Goal: Task Accomplishment & Management: Use online tool/utility

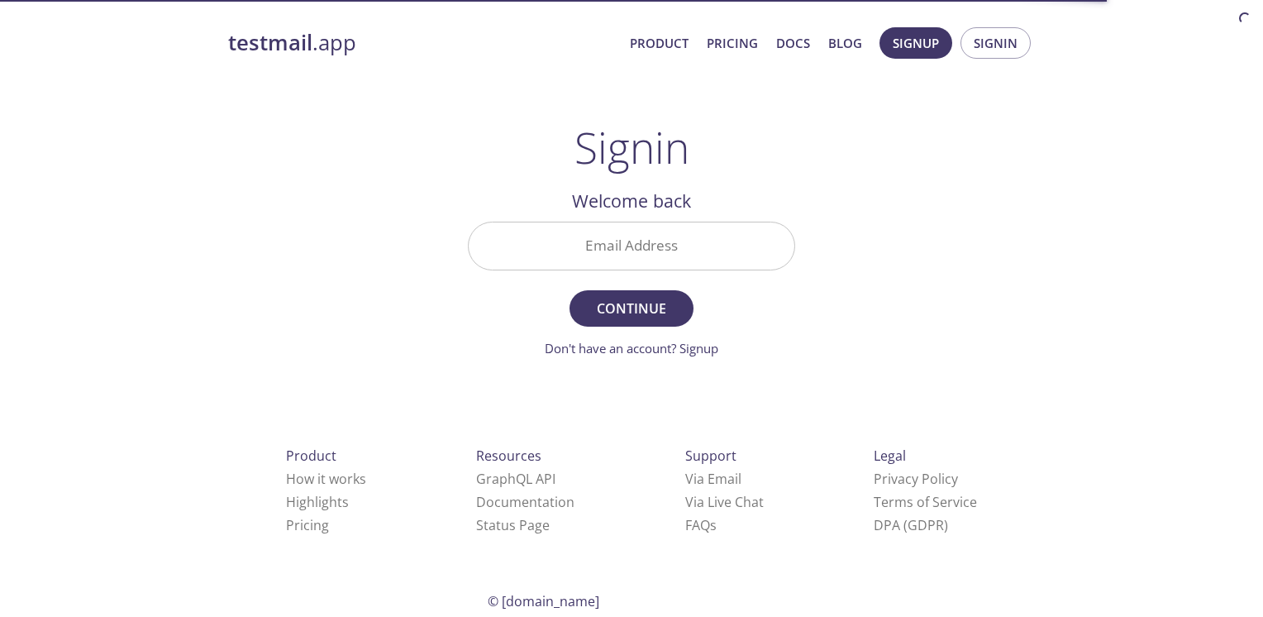
drag, startPoint x: 0, startPoint y: 0, endPoint x: 604, endPoint y: 242, distance: 650.4
click at [604, 242] on input "Email Address" at bounding box center [632, 245] width 326 height 47
